Goal: Task Accomplishment & Management: Use online tool/utility

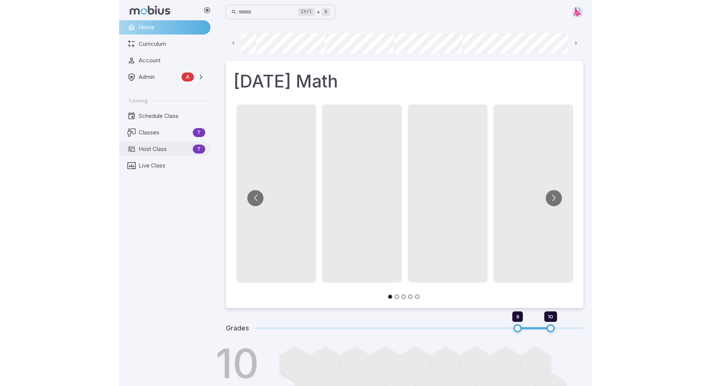
scroll to position [0, 569]
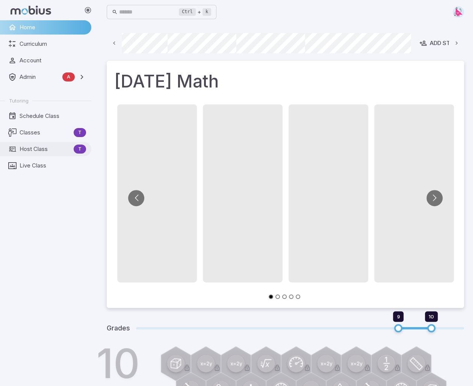
click at [32, 147] on span "Host Class" at bounding box center [45, 149] width 51 height 8
